Goal: Register for event/course

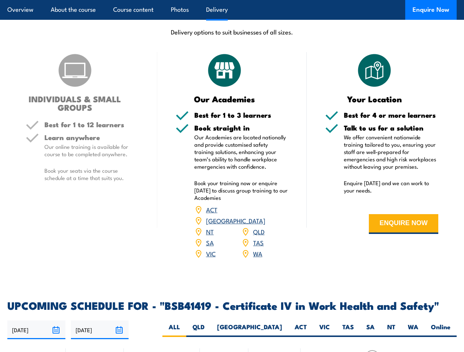
scroll to position [2091, 0]
click at [232, 0] on article "Overview About the course Course content Photos Delivery Enquire Now" at bounding box center [231, 10] width 449 height 20
click at [36, 321] on input "[DATE]" at bounding box center [36, 330] width 58 height 19
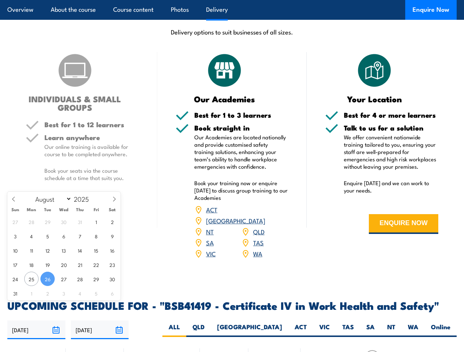
click at [100, 321] on input "[DATE]" at bounding box center [100, 330] width 58 height 19
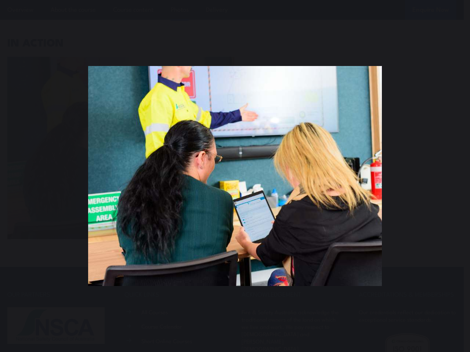
click at [232, 0] on div "You can close this modal content with the ESC key" at bounding box center [235, 176] width 470 height 352
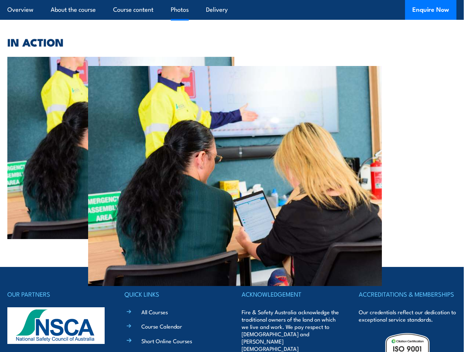
click at [235, 176] on div at bounding box center [231, 148] width 449 height 182
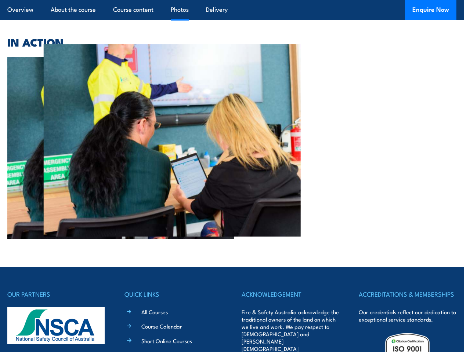
click at [235, 176] on div at bounding box center [231, 148] width 449 height 182
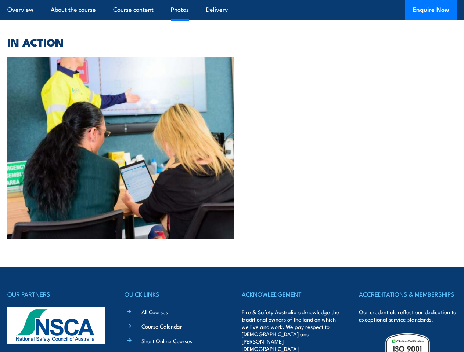
click at [235, 176] on div at bounding box center [231, 148] width 449 height 182
